Goal: Find specific page/section: Locate item on page

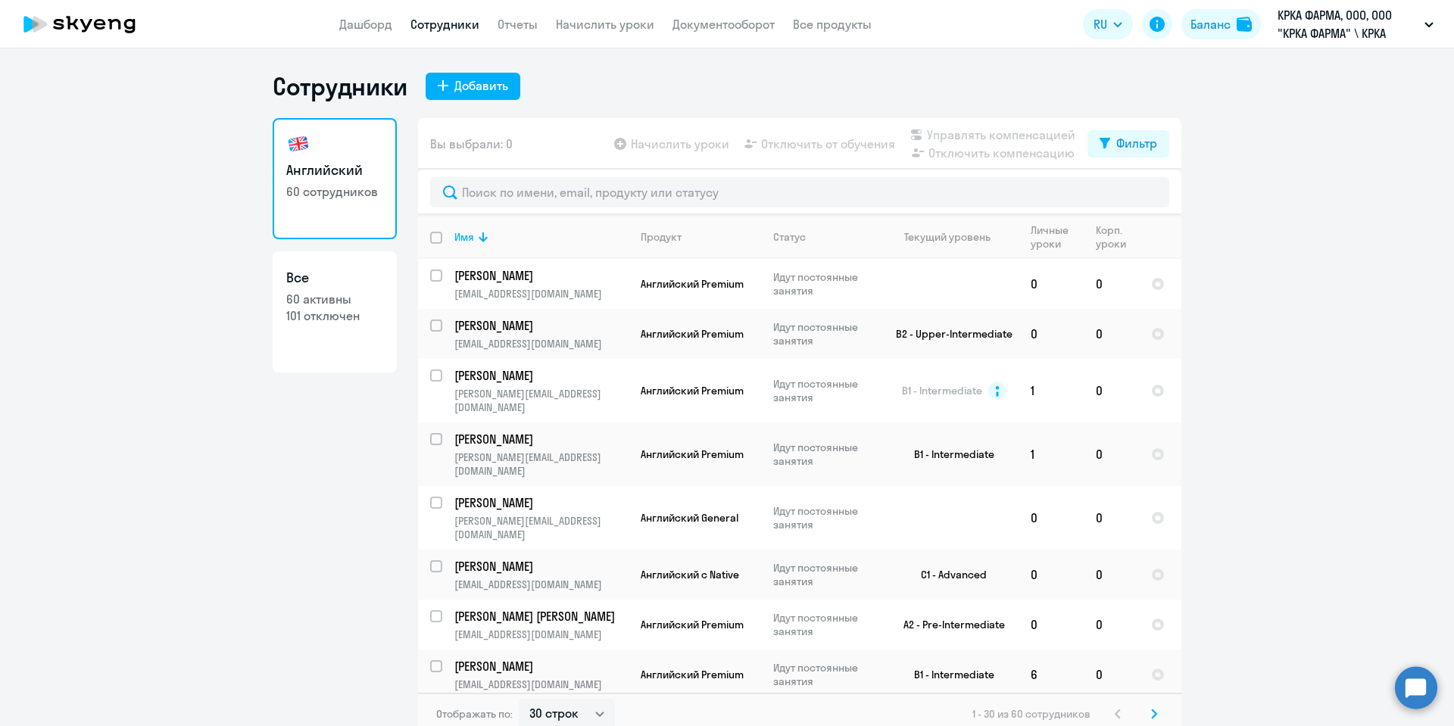
select select "30"
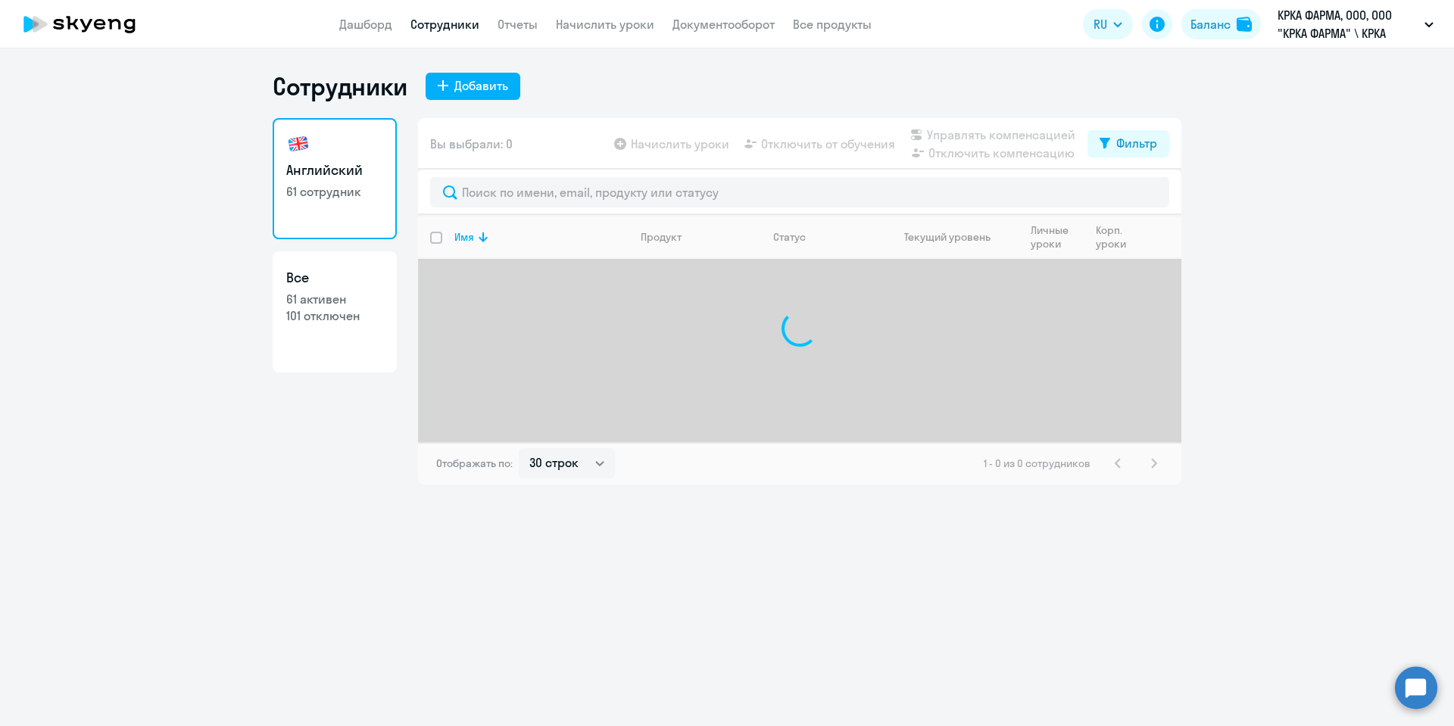
select select "30"
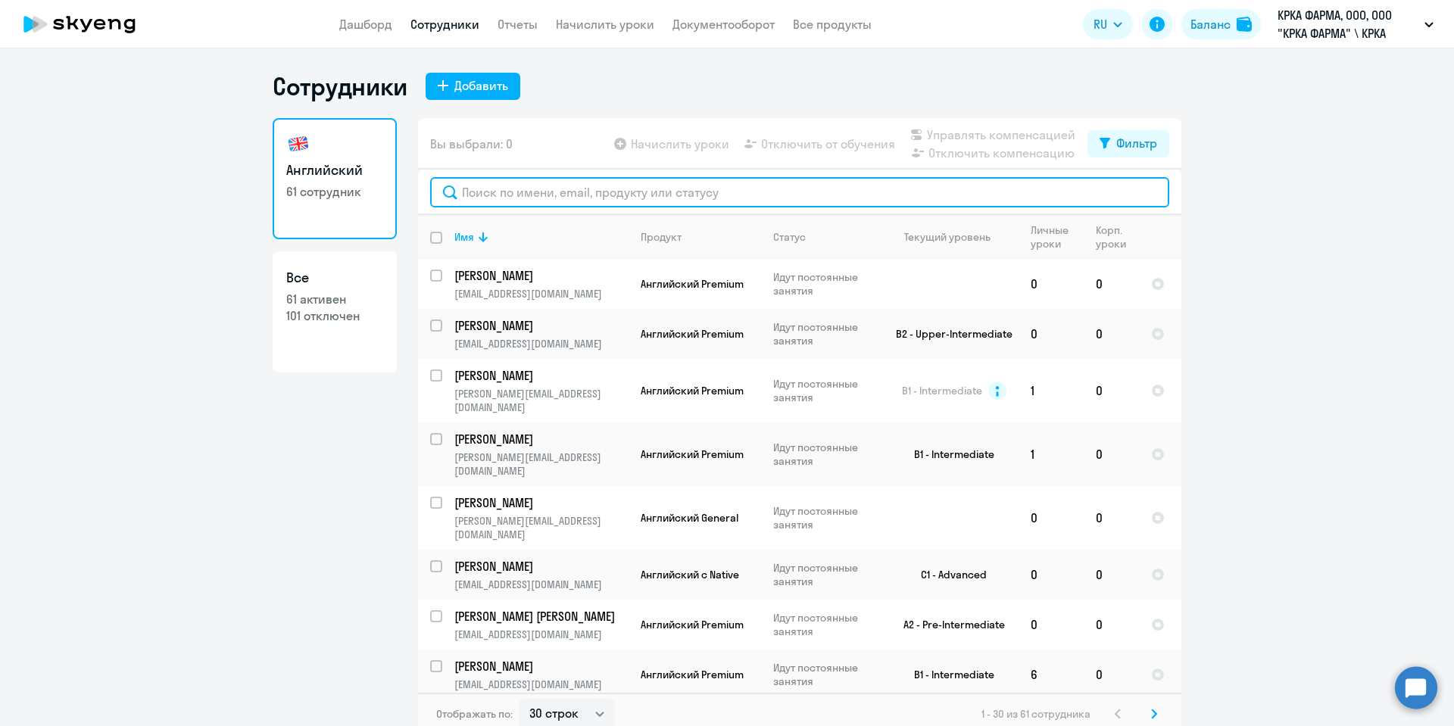
click at [547, 182] on input "text" at bounding box center [799, 192] width 739 height 30
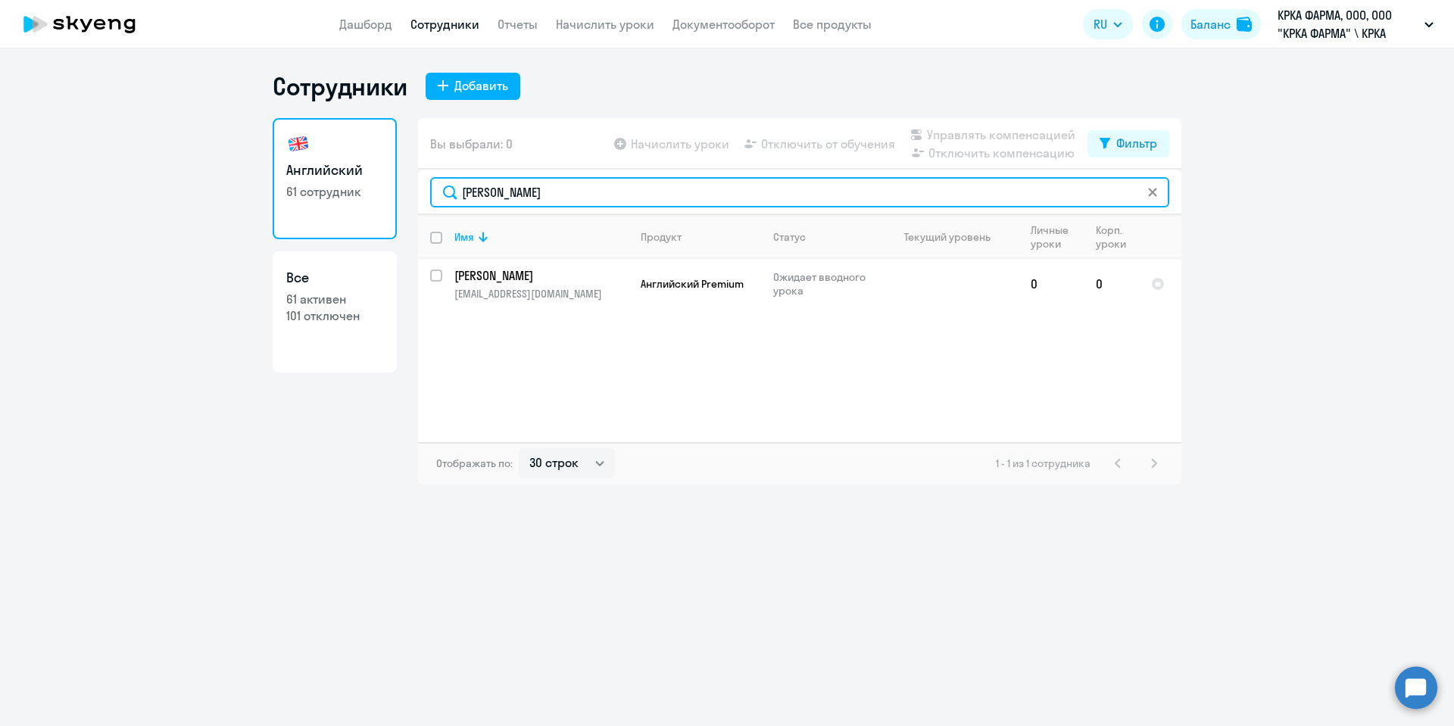
type input "[PERSON_NAME]"
